Goal: Register for event/course

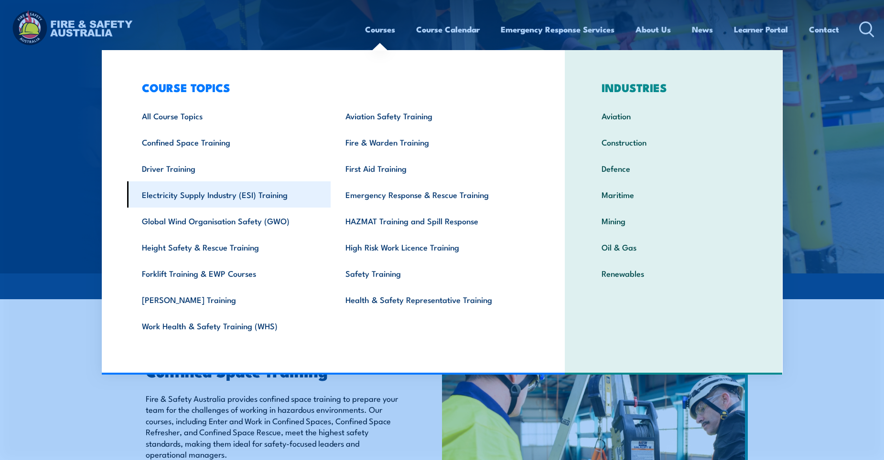
click at [244, 199] on link "Electricity Supply Industry (ESI) Training" at bounding box center [229, 195] width 204 height 26
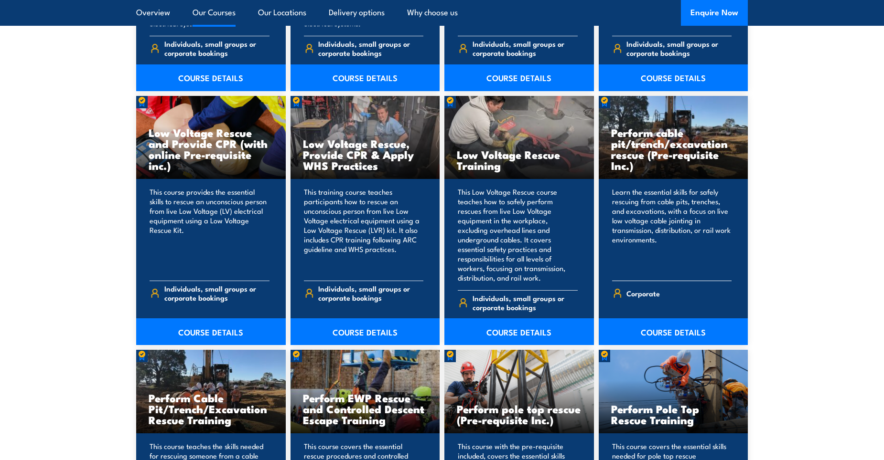
scroll to position [955, 0]
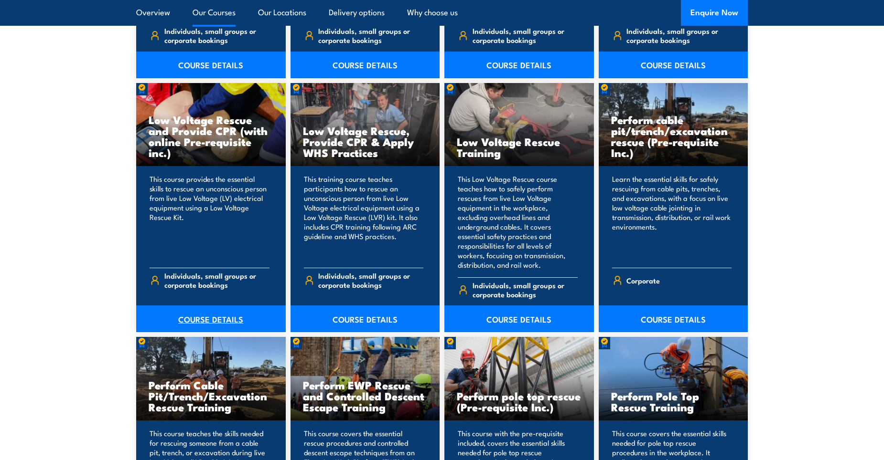
click at [216, 309] on link "COURSE DETAILS" at bounding box center [211, 319] width 150 height 27
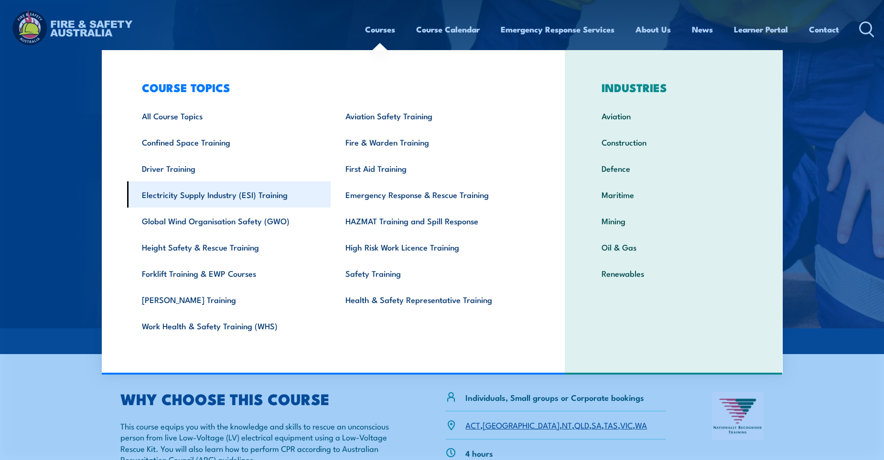
click at [232, 193] on link "Electricity Supply Industry (ESI) Training" at bounding box center [229, 195] width 204 height 26
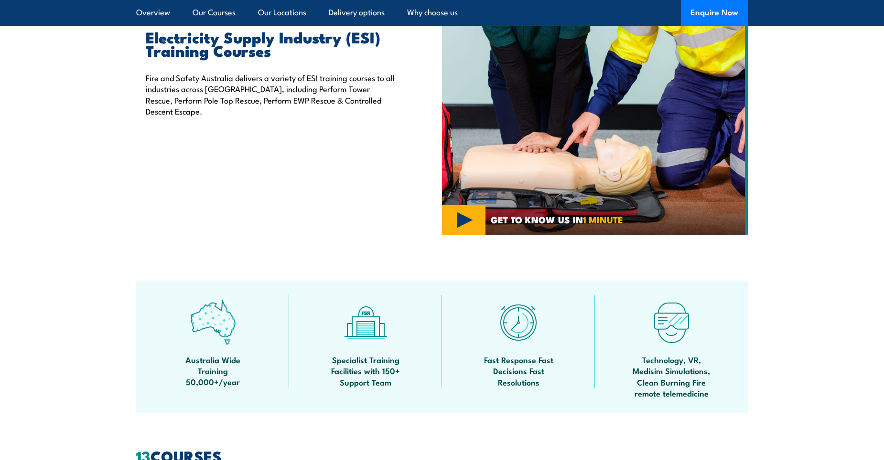
scroll to position [764, 0]
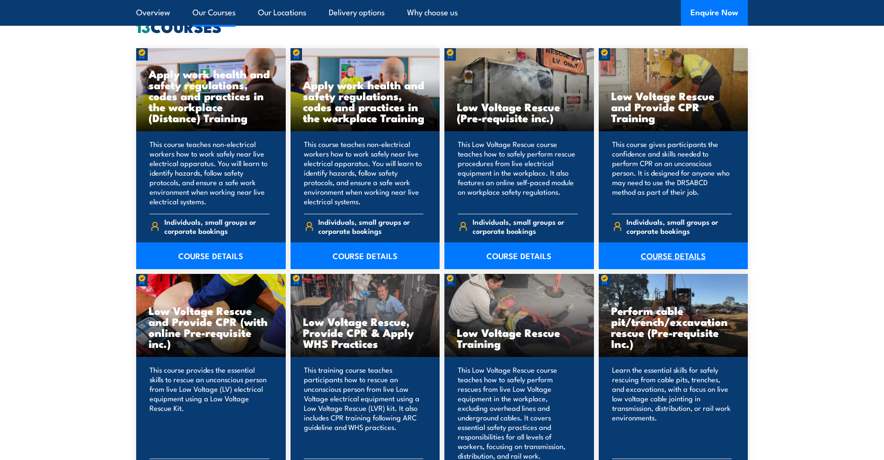
click at [678, 254] on link "COURSE DETAILS" at bounding box center [674, 256] width 150 height 27
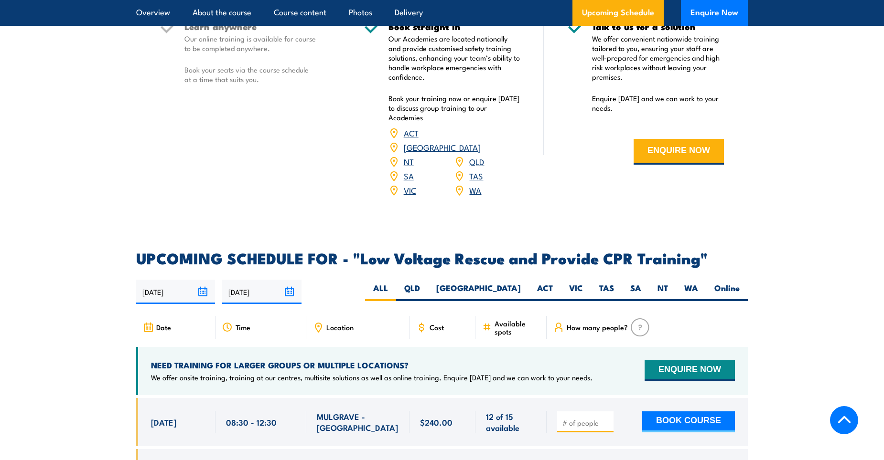
scroll to position [1529, 0]
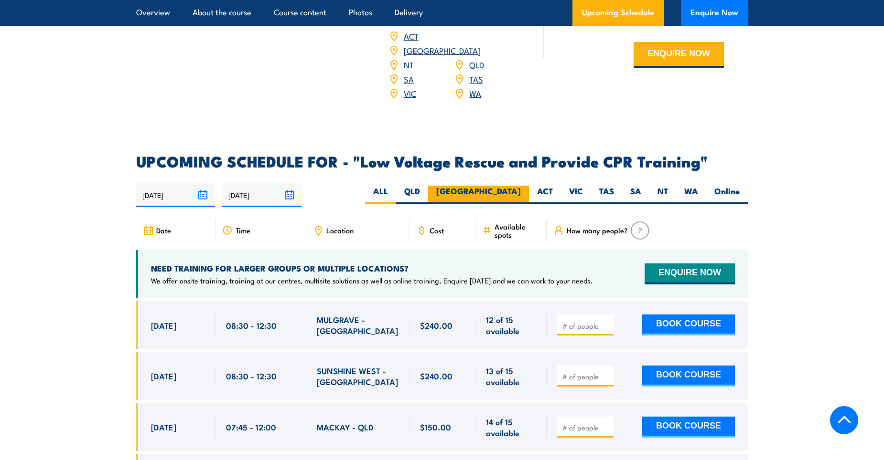
click at [509, 186] on label "[GEOGRAPHIC_DATA]" at bounding box center [478, 195] width 101 height 19
click at [521, 186] on input "[GEOGRAPHIC_DATA]" at bounding box center [524, 189] width 6 height 6
radio input "true"
